Goal: Browse casually

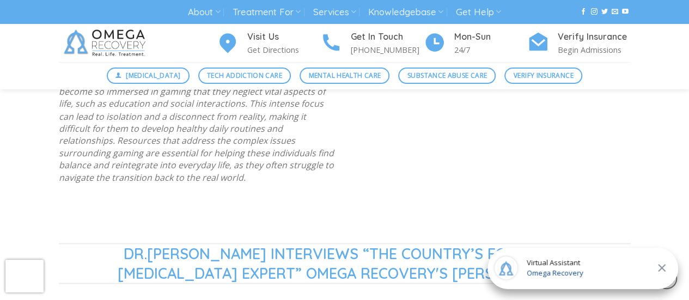
click at [303, 196] on div at bounding box center [198, 199] width 278 height 8
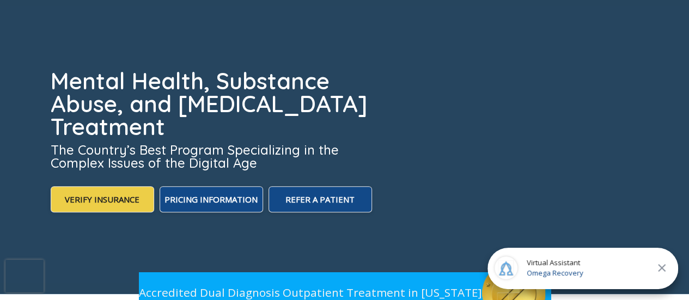
scroll to position [134, 0]
click at [667, 266] on icon "Close" at bounding box center [662, 268] width 13 height 13
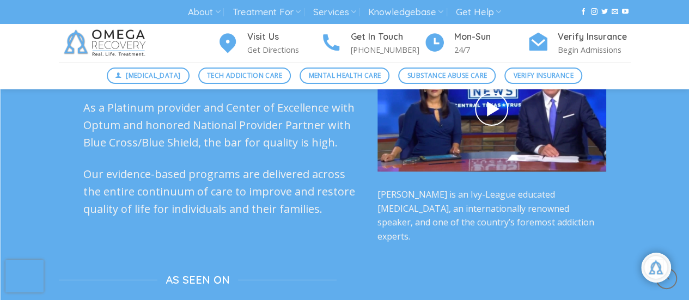
scroll to position [2763, 0]
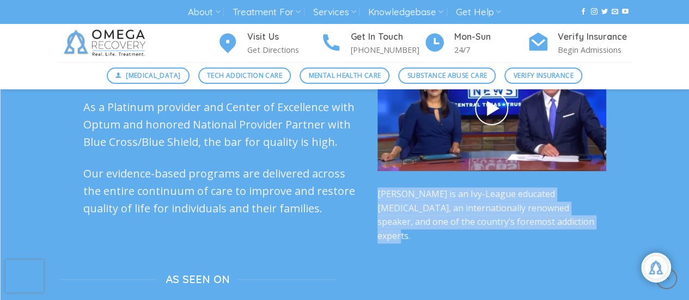
drag, startPoint x: 534, startPoint y: 198, endPoint x: 385, endPoint y: 163, distance: 152.8
click at [385, 163] on div "Omega Recovery and Dr. K Profiled on CBS Austin Dr. Kardaras is an Ivy-League e…" at bounding box center [492, 127] width 229 height 234
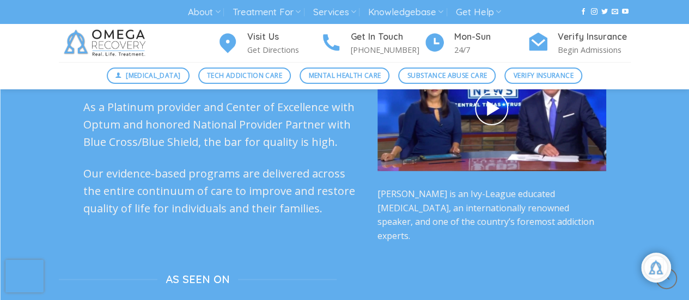
click at [332, 167] on p "Our evidence-based programs are delivered across the entire continuum of care t…" at bounding box center [222, 191] width 278 height 52
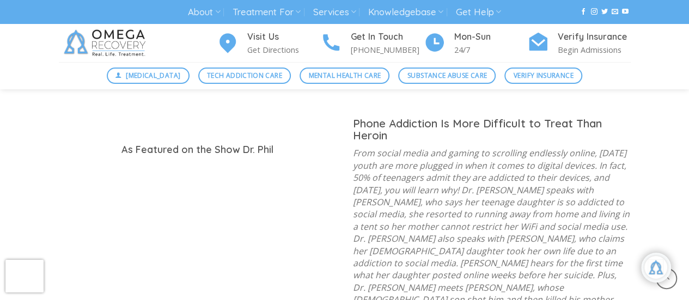
scroll to position [1130, 0]
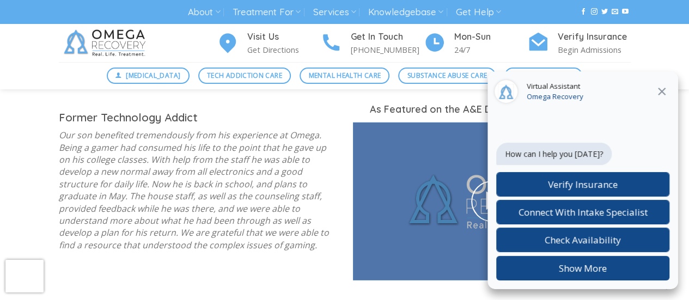
scroll to position [1463, 0]
click at [664, 93] on icon "Close" at bounding box center [662, 92] width 8 height 8
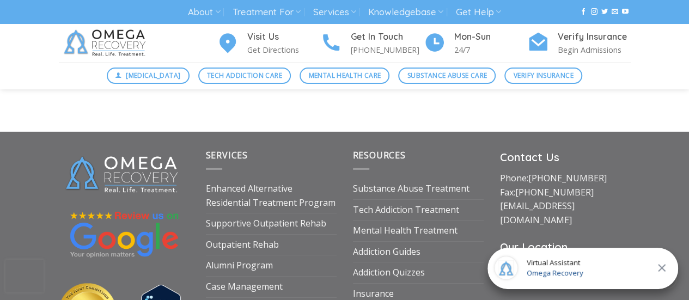
scroll to position [3752, 0]
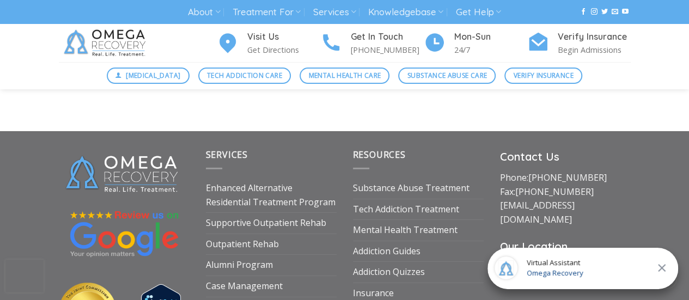
click at [663, 263] on icon "Close" at bounding box center [662, 268] width 13 height 13
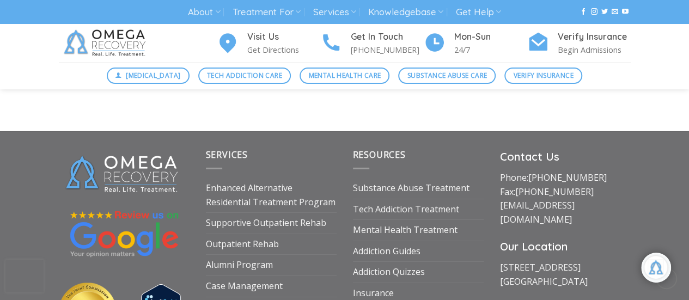
scroll to position [286, 0]
